Goal: Information Seeking & Learning: Learn about a topic

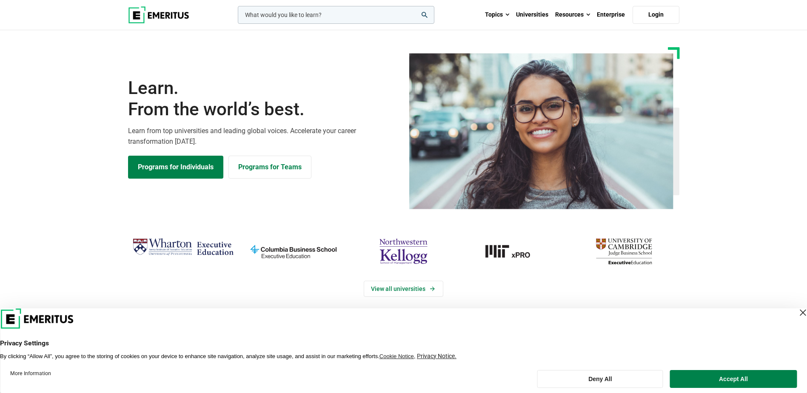
click at [797, 312] on div "Close Layer" at bounding box center [803, 313] width 12 height 12
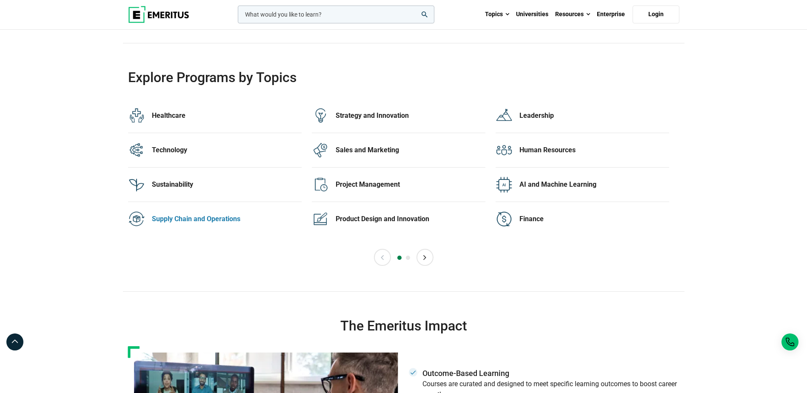
scroll to position [1617, 0]
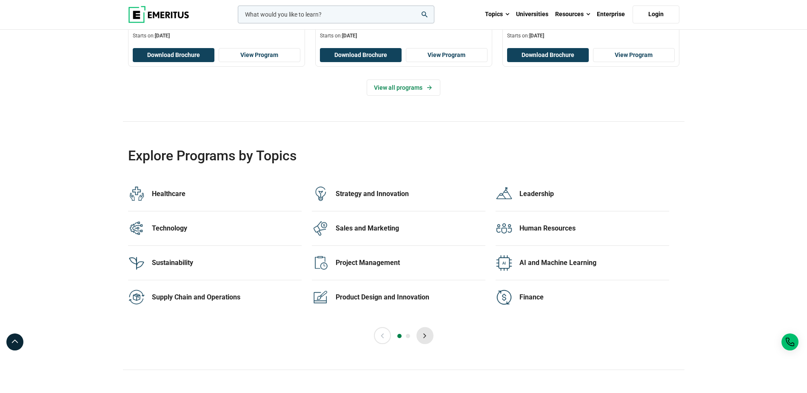
click at [424, 335] on button "Next" at bounding box center [425, 335] width 17 height 17
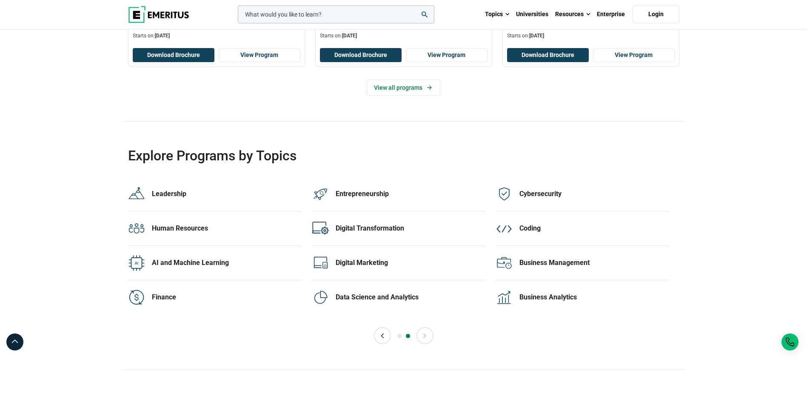
click at [421, 334] on button "Next" at bounding box center [425, 335] width 17 height 17
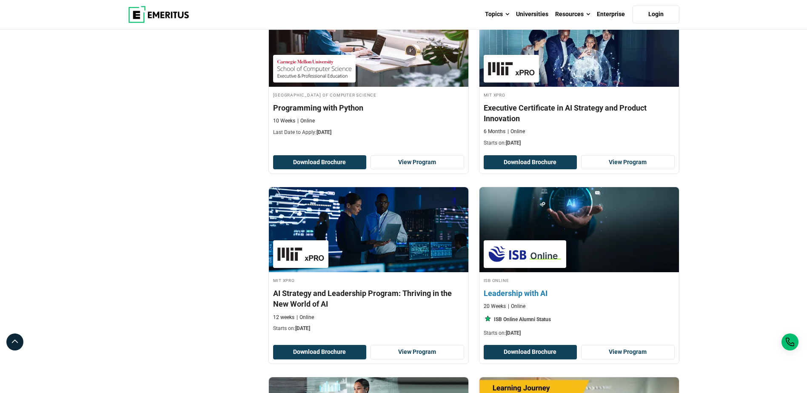
scroll to position [383, 0]
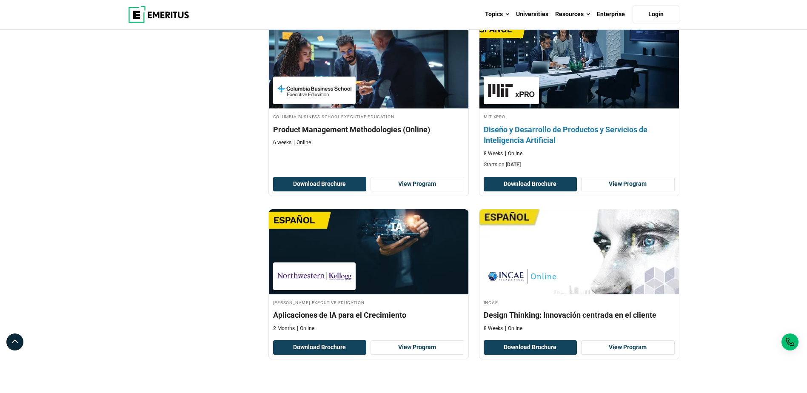
scroll to position [1617, 0]
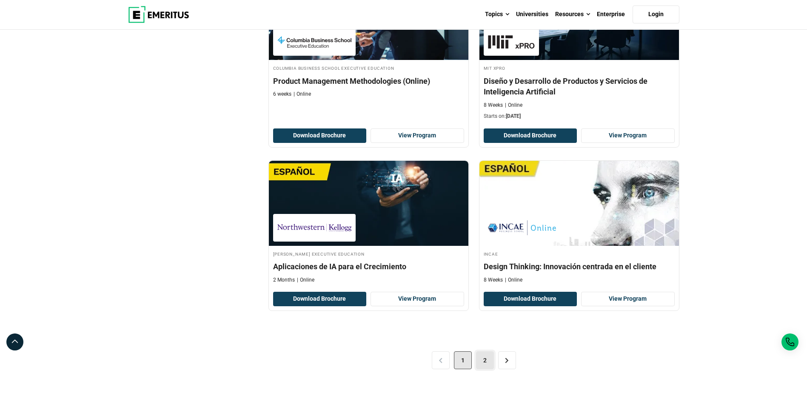
click at [484, 363] on link "2" at bounding box center [485, 360] width 18 height 18
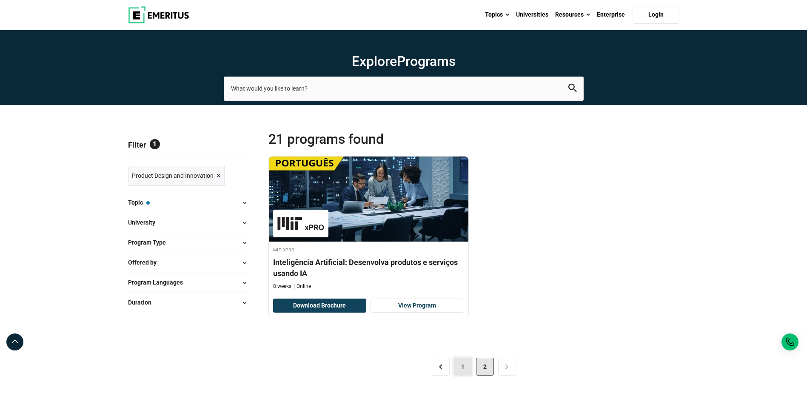
click at [460, 368] on link "1" at bounding box center [463, 367] width 18 height 18
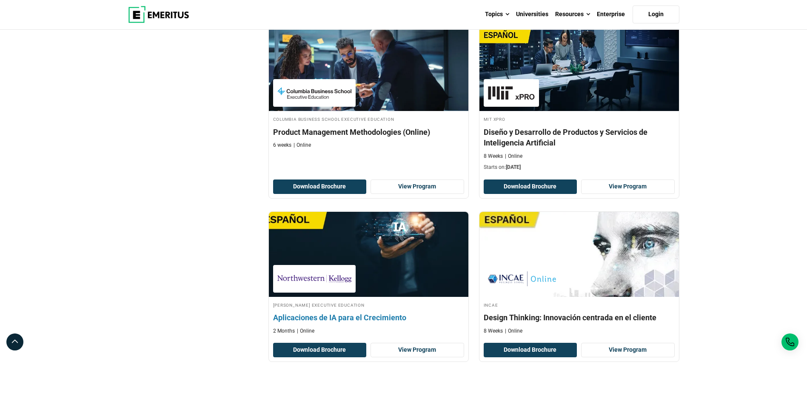
scroll to position [1745, 0]
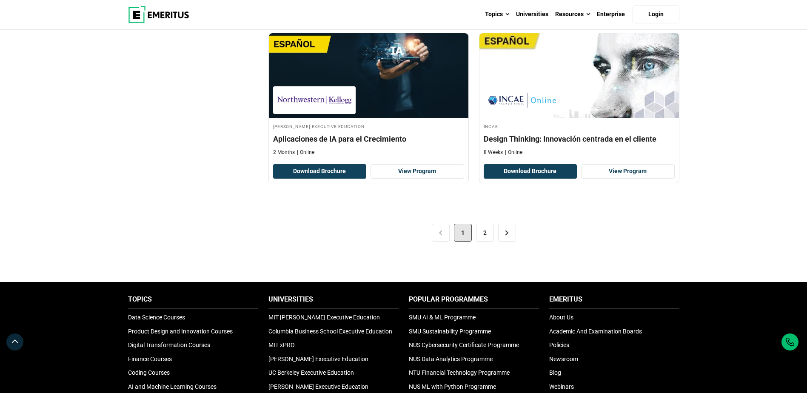
click at [439, 237] on div "< 1 2 >" at bounding box center [474, 233] width 411 height 48
